Goal: Task Accomplishment & Management: Use online tool/utility

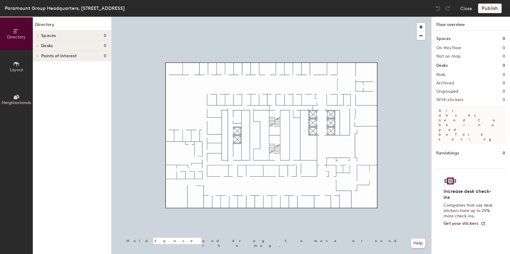
click at [14, 62] on icon at bounding box center [16, 64] width 5 height 5
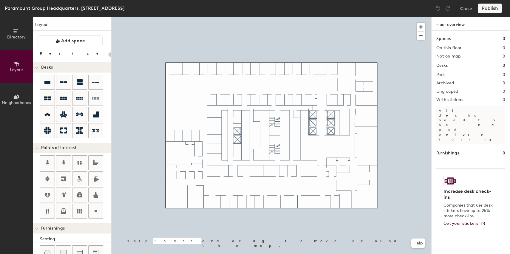
click at [22, 31] on button "Directory" at bounding box center [16, 33] width 33 height 33
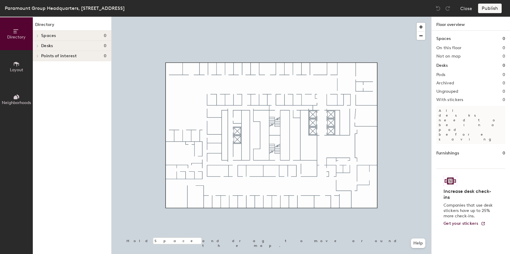
click at [48, 34] on span "Spaces" at bounding box center [48, 35] width 15 height 5
click at [375, 17] on div at bounding box center [272, 17] width 320 height 0
click at [367, 17] on div at bounding box center [272, 17] width 320 height 0
click at [18, 70] on span "Layout" at bounding box center [16, 69] width 13 height 5
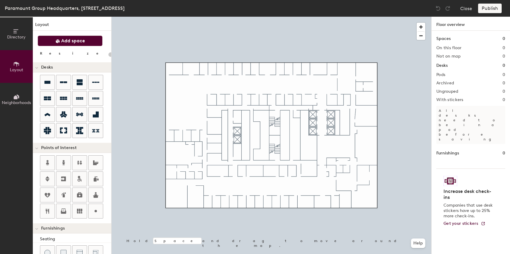
click at [69, 40] on span "Add space" at bounding box center [73, 41] width 24 height 6
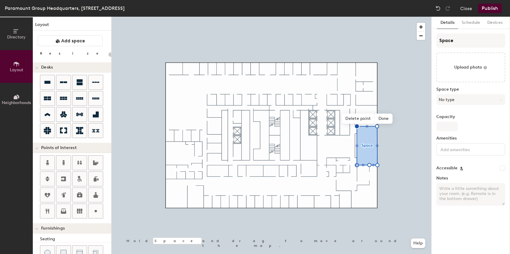
type input "20"
click at [452, 44] on input "Space" at bounding box center [471, 40] width 69 height 14
type input "B"
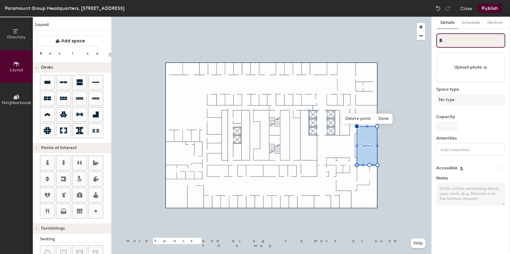
type input "20"
type input "Boa"
type input "20"
type input "Boar"
type input "20"
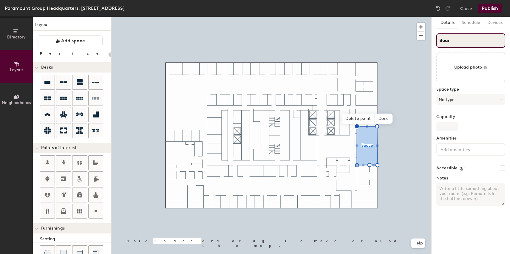
type input "Board"
type input "20"
type input "Board"
type input "20"
type input "Board R"
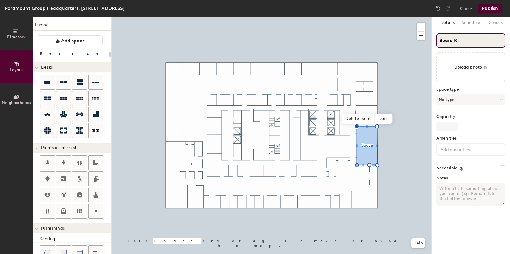
type input "20"
type input "Board Roo"
type input "20"
type input "Board Room"
type input "20"
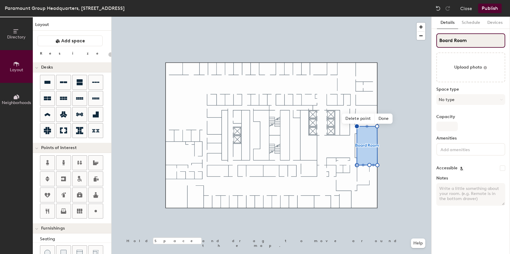
type input "Board Room"
click at [451, 106] on div "Space type No type" at bounding box center [471, 98] width 69 height 23
click at [452, 104] on button "No type" at bounding box center [471, 99] width 69 height 11
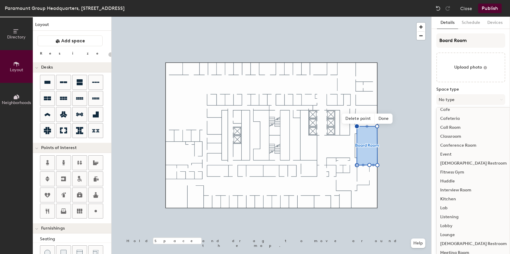
scroll to position [21, 0]
click at [464, 147] on div "Conference Room" at bounding box center [474, 147] width 74 height 9
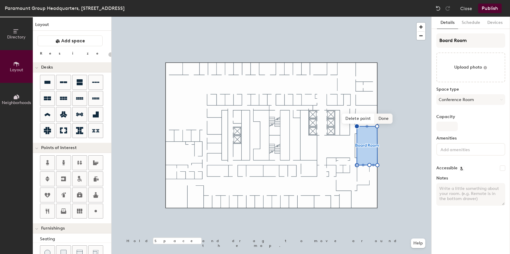
click at [385, 119] on span "Done" at bounding box center [384, 119] width 18 height 10
click at [365, 113] on span "Edit shape" at bounding box center [362, 115] width 29 height 10
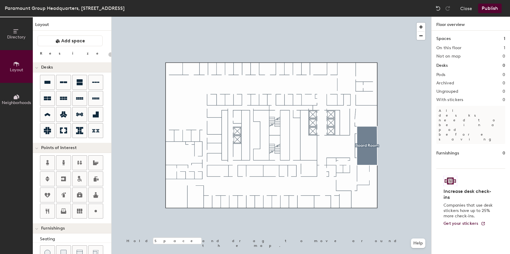
click at [407, 17] on div at bounding box center [272, 17] width 320 height 0
click at [364, 17] on div at bounding box center [272, 17] width 320 height 0
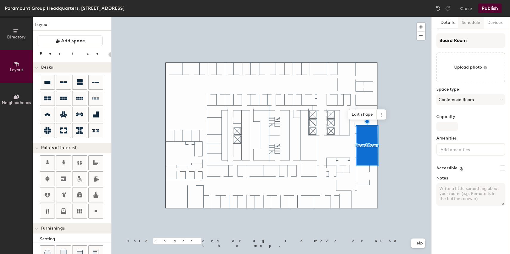
click at [473, 25] on button "Schedule" at bounding box center [471, 23] width 26 height 12
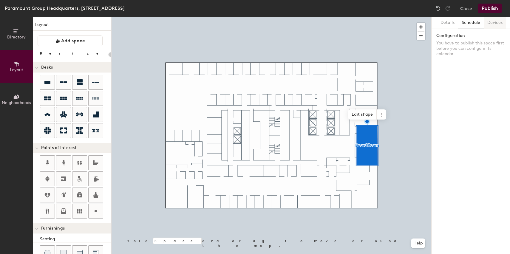
click at [491, 23] on button "Devices" at bounding box center [495, 23] width 22 height 12
click at [456, 28] on button "Details" at bounding box center [447, 23] width 21 height 12
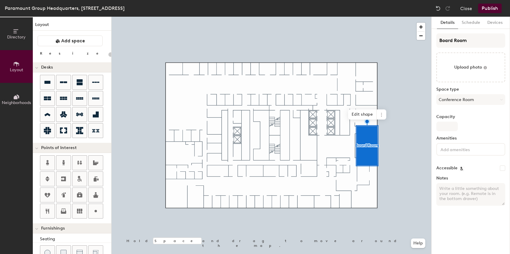
click at [390, 17] on div at bounding box center [272, 17] width 320 height 0
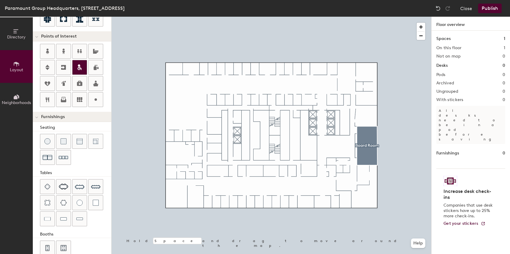
scroll to position [123, 0]
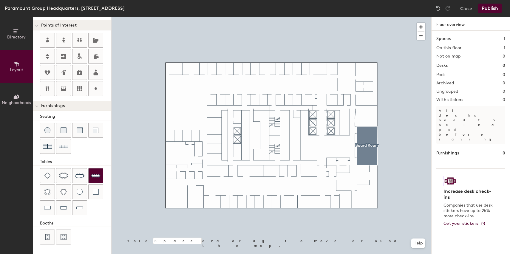
click at [97, 170] on div at bounding box center [96, 176] width 14 height 14
click at [451, 66] on div "Desks 0" at bounding box center [471, 65] width 69 height 7
click at [399, 17] on div at bounding box center [272, 17] width 320 height 0
click at [367, 17] on div at bounding box center [272, 17] width 320 height 0
click at [372, 17] on div at bounding box center [272, 17] width 320 height 0
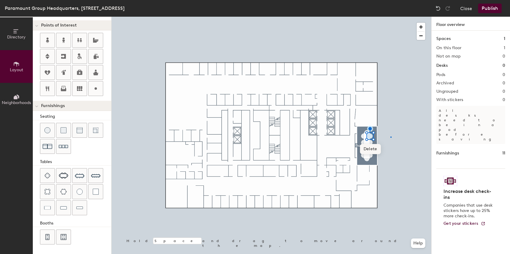
click at [391, 17] on div at bounding box center [272, 17] width 320 height 0
click at [371, 136] on div at bounding box center [371, 136] width 1 height 1
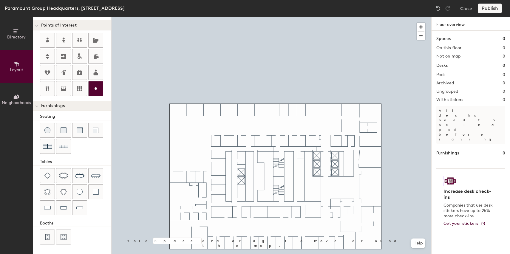
scroll to position [0, 0]
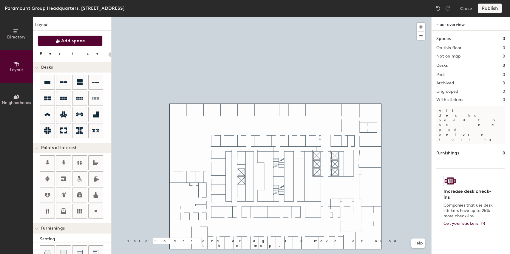
click at [93, 40] on button "Add space" at bounding box center [70, 41] width 65 height 11
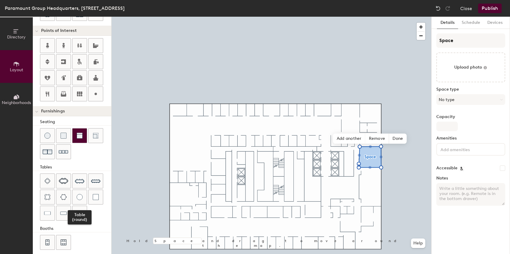
scroll to position [123, 0]
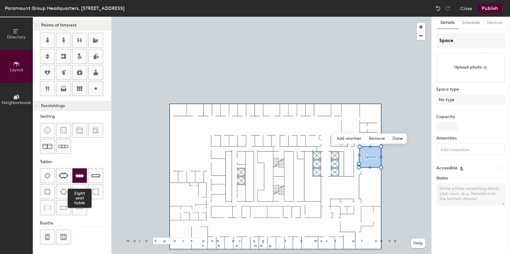
click at [83, 177] on img at bounding box center [80, 176] width 10 height 10
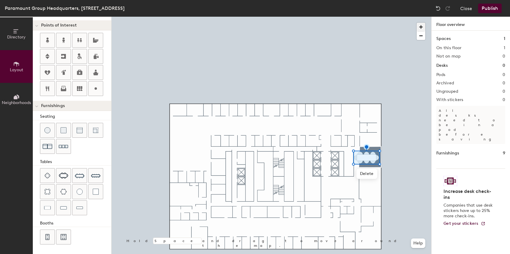
click at [423, 28] on span "button" at bounding box center [421, 27] width 9 height 9
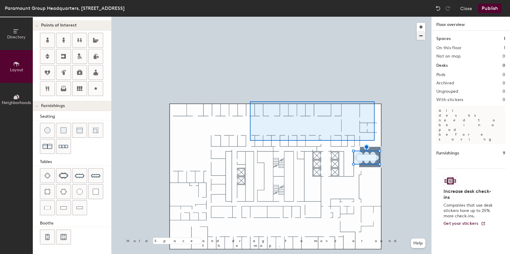
click at [243, 17] on div at bounding box center [272, 17] width 320 height 0
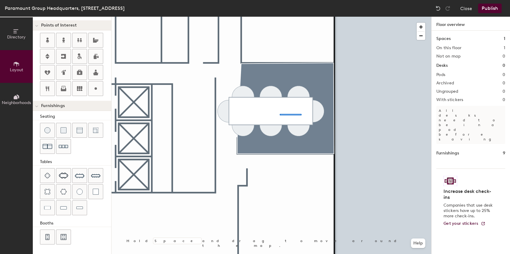
click at [299, 17] on div at bounding box center [272, 17] width 320 height 0
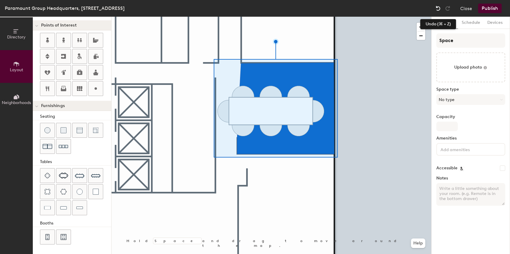
click at [441, 12] on div at bounding box center [439, 9] width 10 height 10
click at [440, 10] on img at bounding box center [438, 8] width 6 height 6
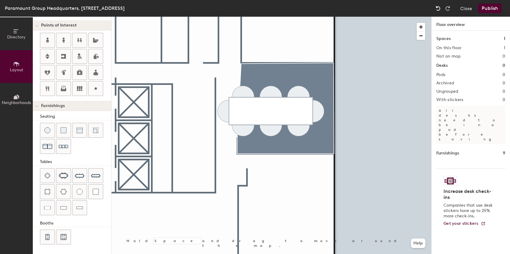
click at [440, 10] on img at bounding box center [438, 8] width 6 height 6
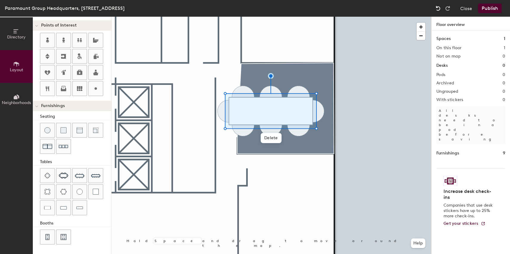
click at [440, 10] on img at bounding box center [438, 8] width 6 height 6
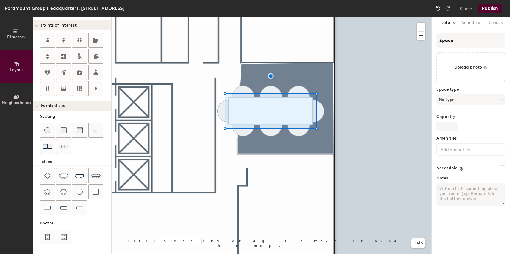
click at [440, 10] on img at bounding box center [438, 8] width 6 height 6
click at [438, 9] on img at bounding box center [438, 8] width 6 height 6
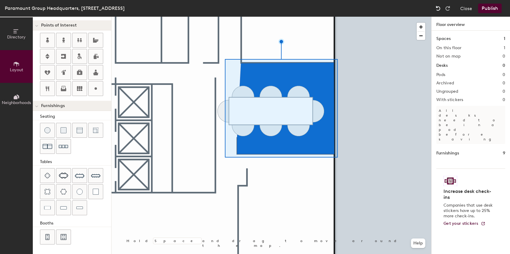
click at [438, 9] on img at bounding box center [438, 8] width 6 height 6
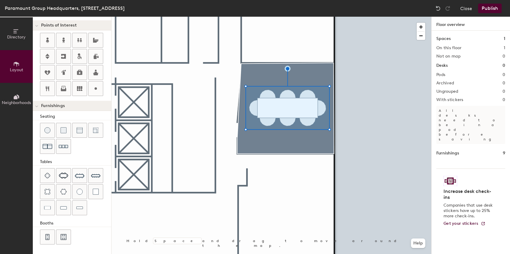
click at [373, 17] on div at bounding box center [272, 17] width 320 height 0
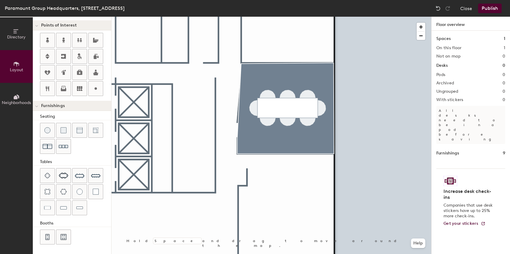
click at [301, 17] on div at bounding box center [272, 17] width 320 height 0
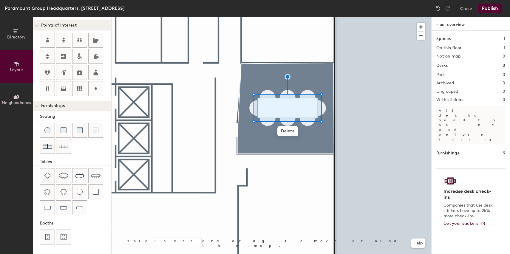
click at [386, 17] on div at bounding box center [272, 17] width 320 height 0
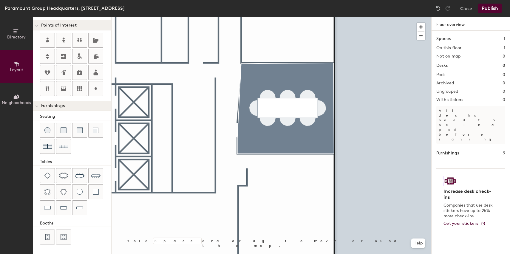
click at [497, 11] on button "Publish" at bounding box center [490, 9] width 24 height 10
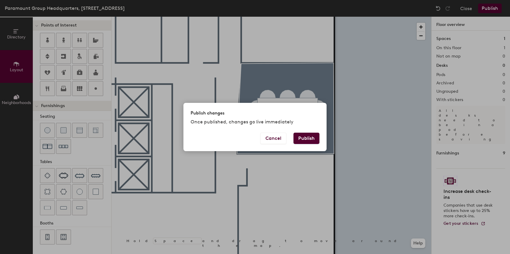
click at [318, 138] on button "Publish" at bounding box center [307, 138] width 26 height 11
type input "20"
